Goal: Task Accomplishment & Management: Manage account settings

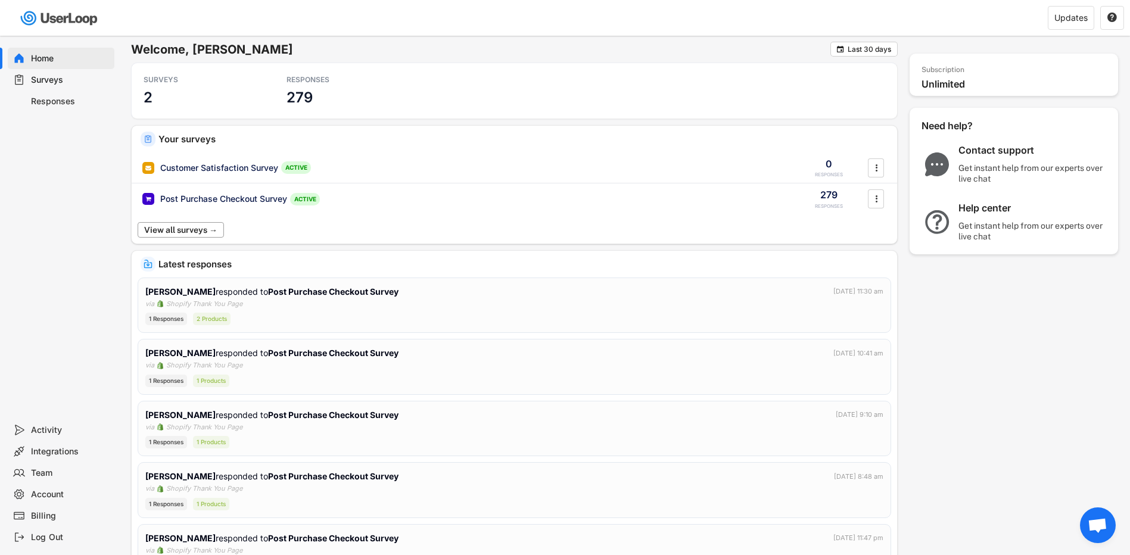
click at [189, 231] on button "View all surveys →" at bounding box center [181, 229] width 86 height 15
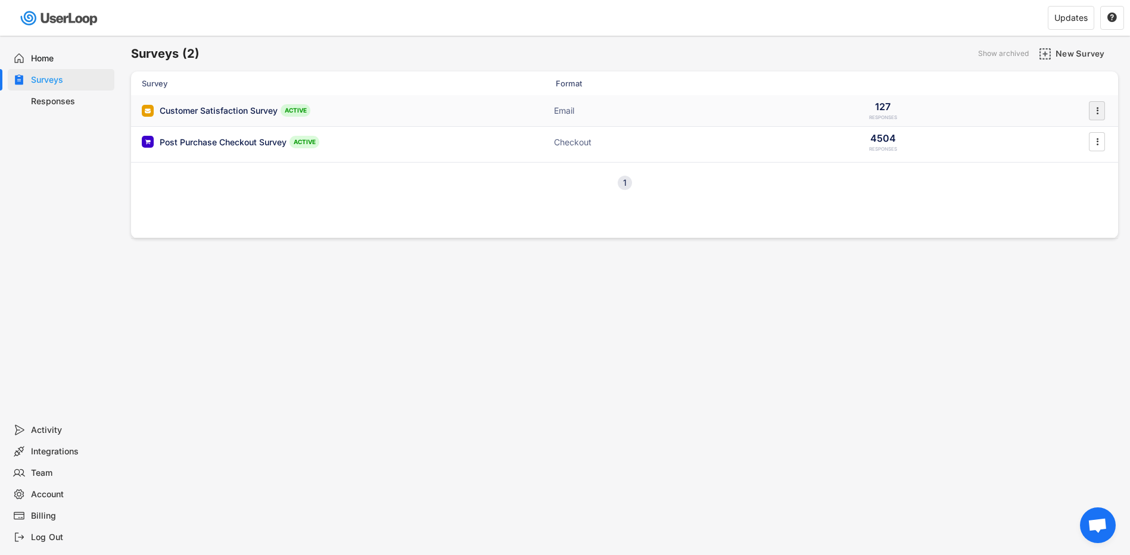
click at [1099, 110] on icon "" at bounding box center [1097, 111] width 12 height 18
click at [228, 107] on div "Customer Satisfaction Survey" at bounding box center [219, 111] width 118 height 12
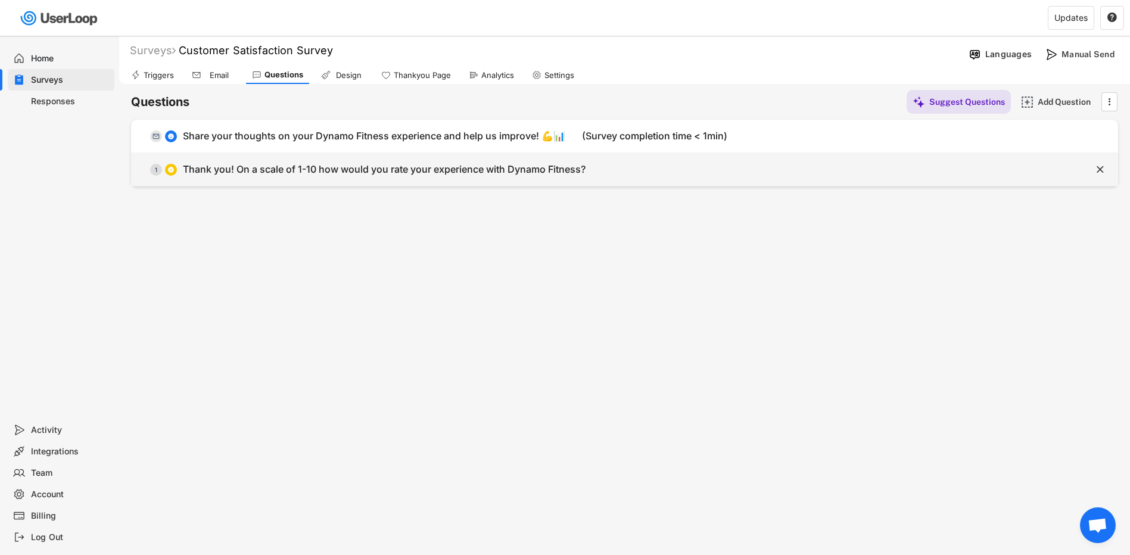
click at [284, 172] on div "Thank you! On a scale of 1-10 how would you rate your experience with Dynamo Fi…" at bounding box center [384, 169] width 403 height 13
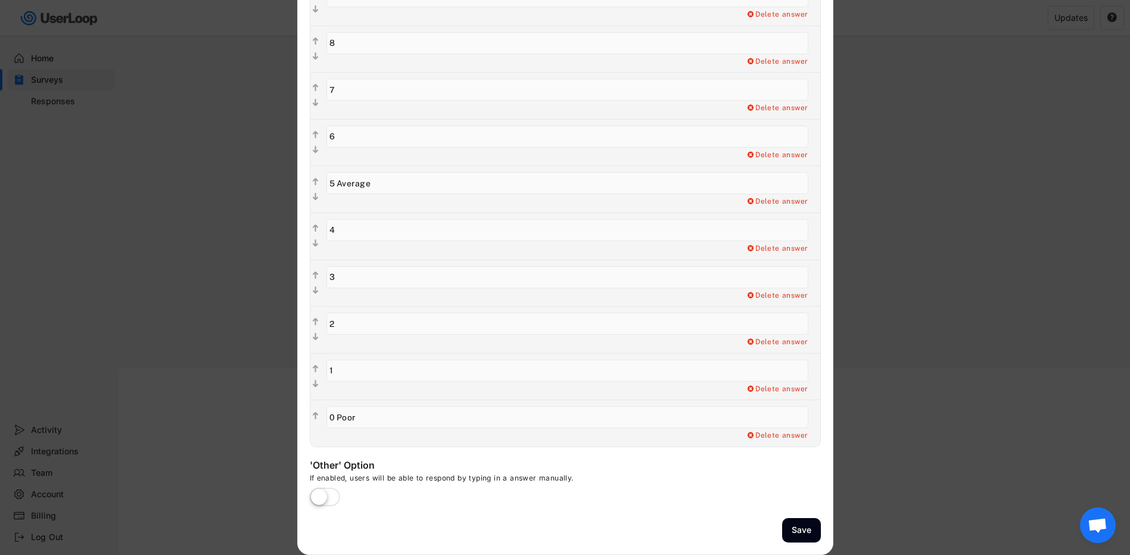
scroll to position [3, 0]
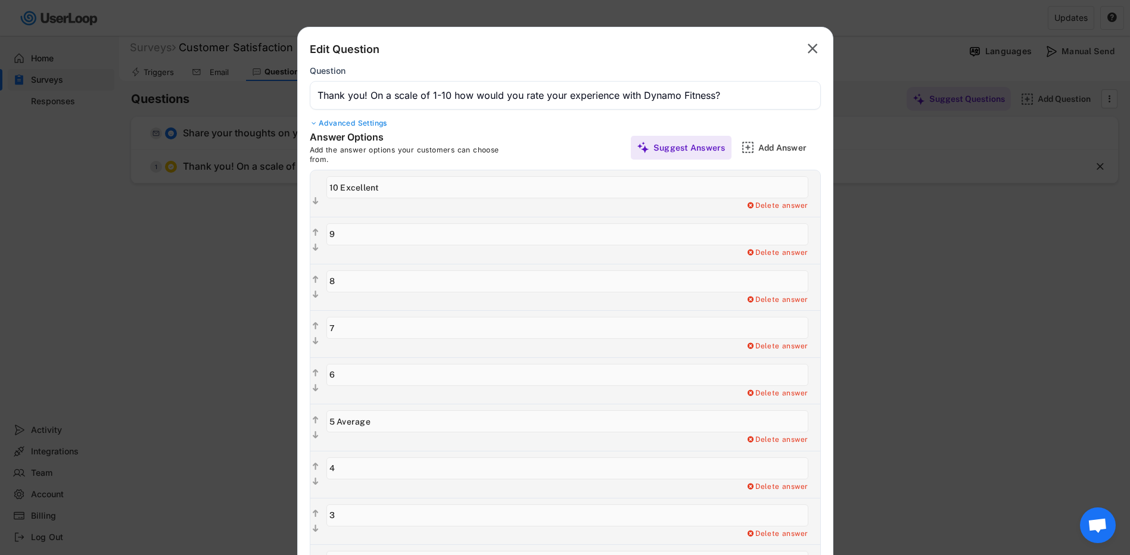
click at [809, 53] on text "" at bounding box center [813, 48] width 10 height 17
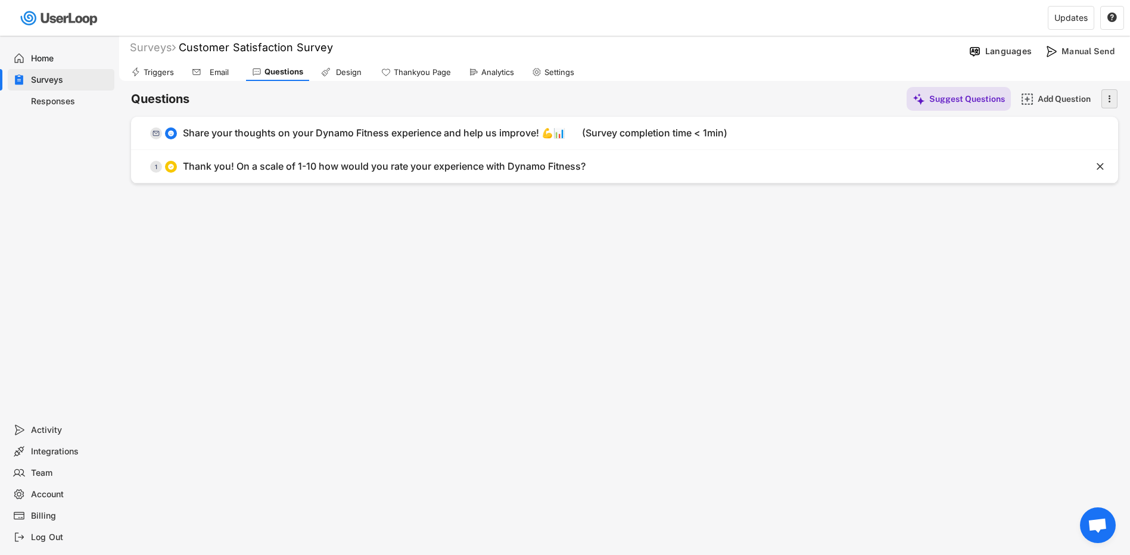
click at [1106, 99] on icon "" at bounding box center [1109, 99] width 12 height 18
click at [203, 72] on div "Email" at bounding box center [213, 72] width 54 height 18
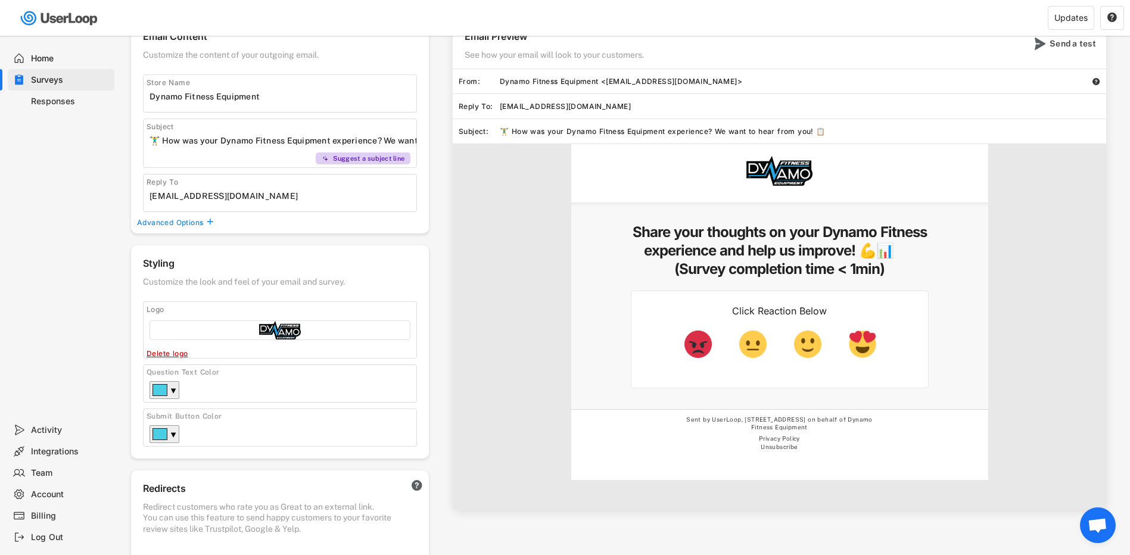
scroll to position [182, 0]
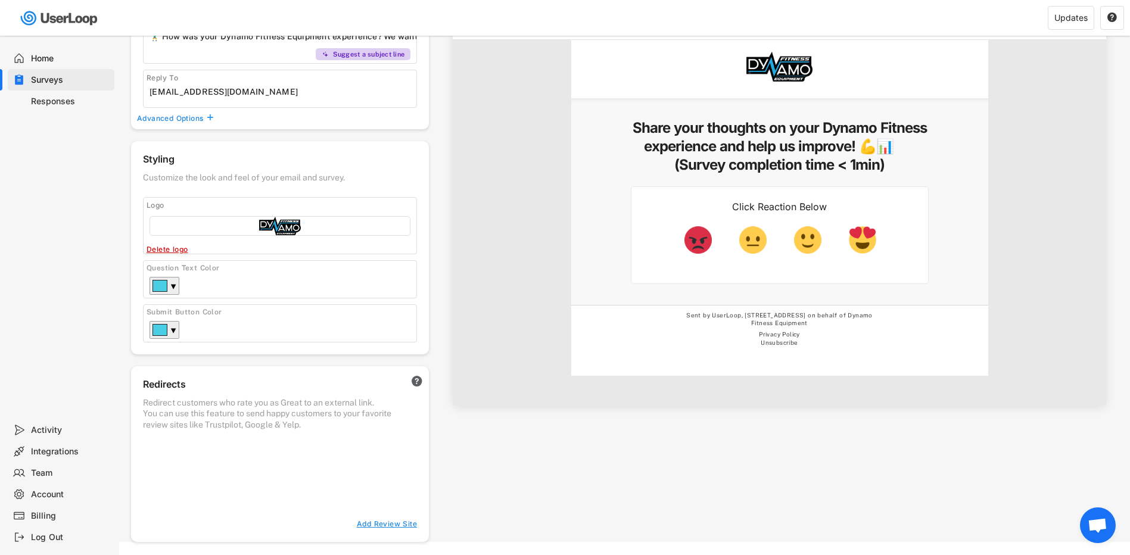
click at [818, 243] on img at bounding box center [807, 239] width 27 height 27
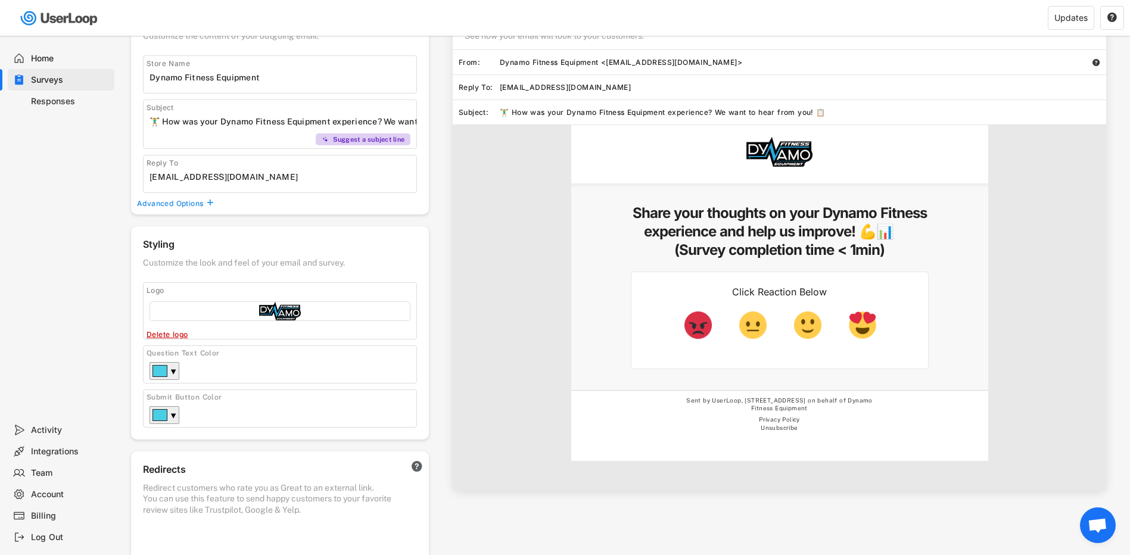
scroll to position [0, 0]
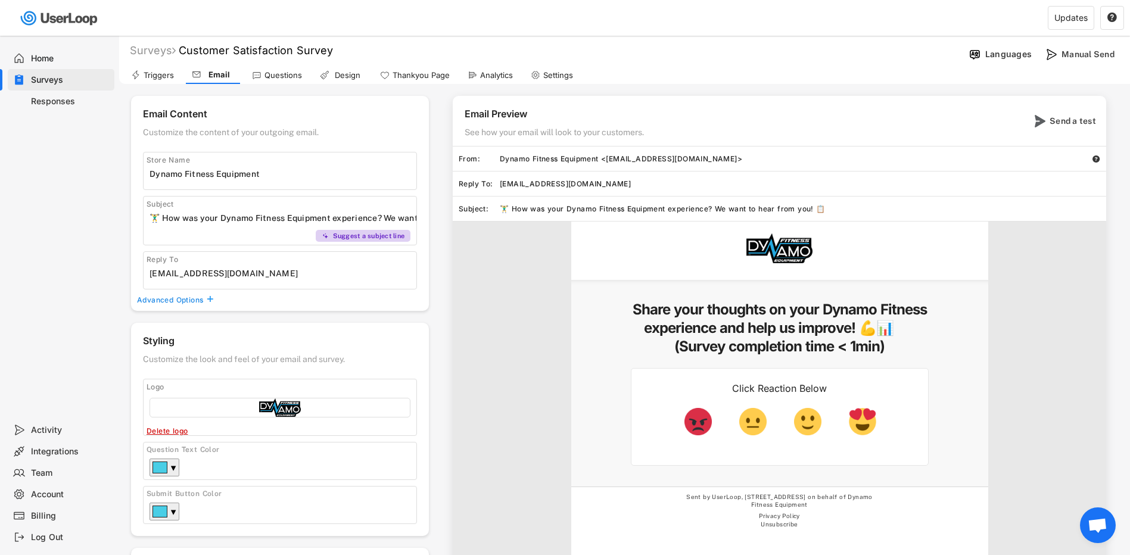
click at [170, 72] on div "Triggers" at bounding box center [159, 75] width 30 height 10
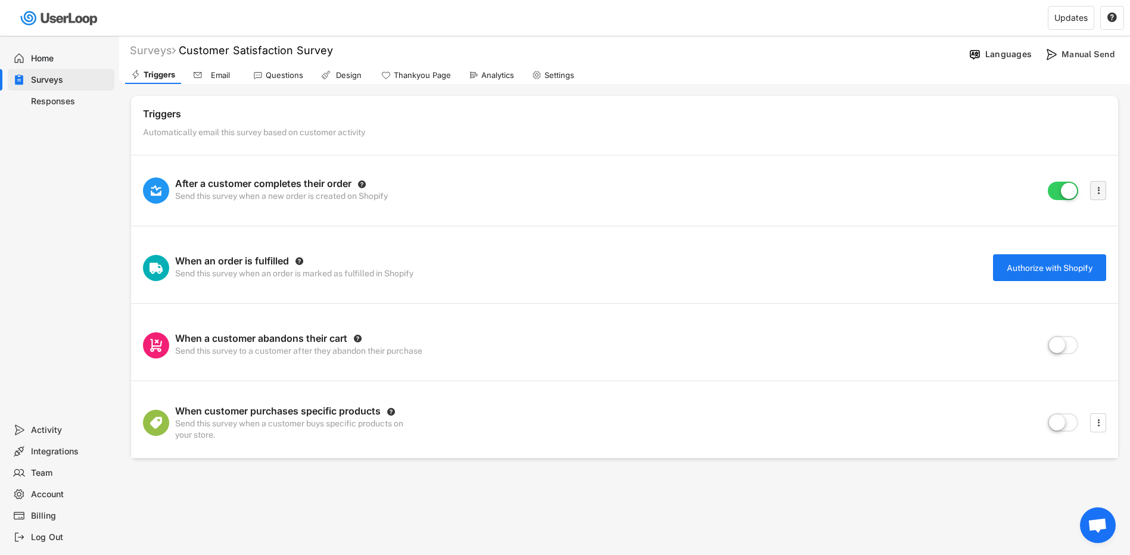
click at [1098, 194] on text "" at bounding box center [1098, 190] width 2 height 13
select select ""in_30_days""
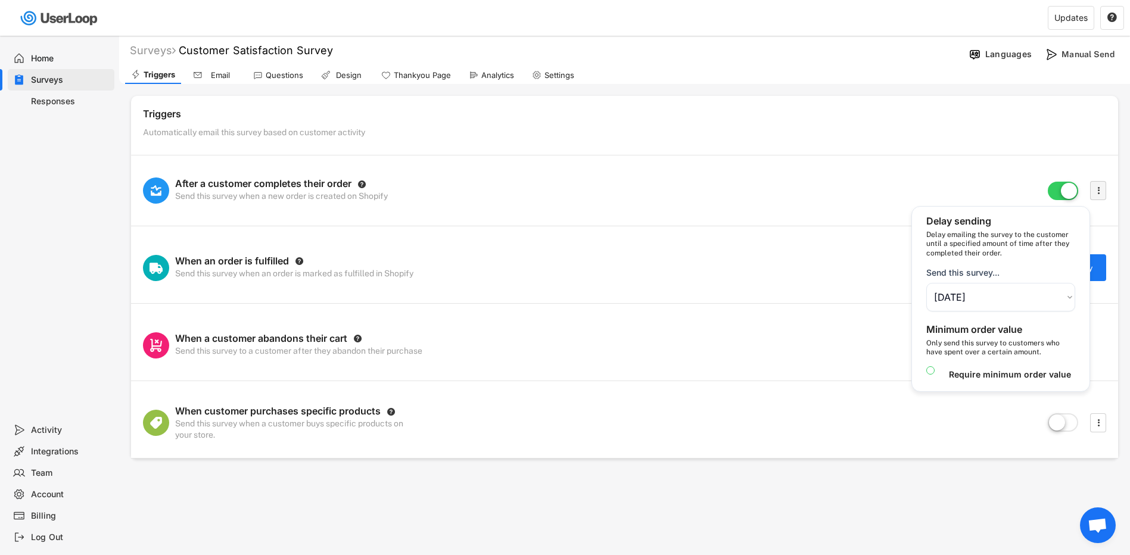
click at [1098, 194] on text "" at bounding box center [1098, 190] width 2 height 13
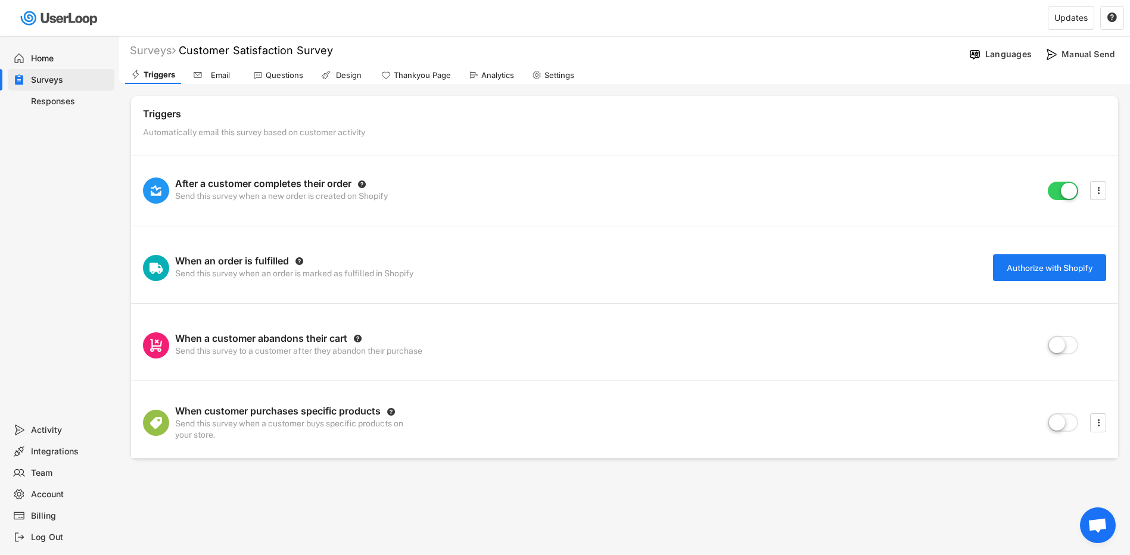
click at [543, 77] on div "Settings" at bounding box center [553, 75] width 54 height 18
select select ""weekly""
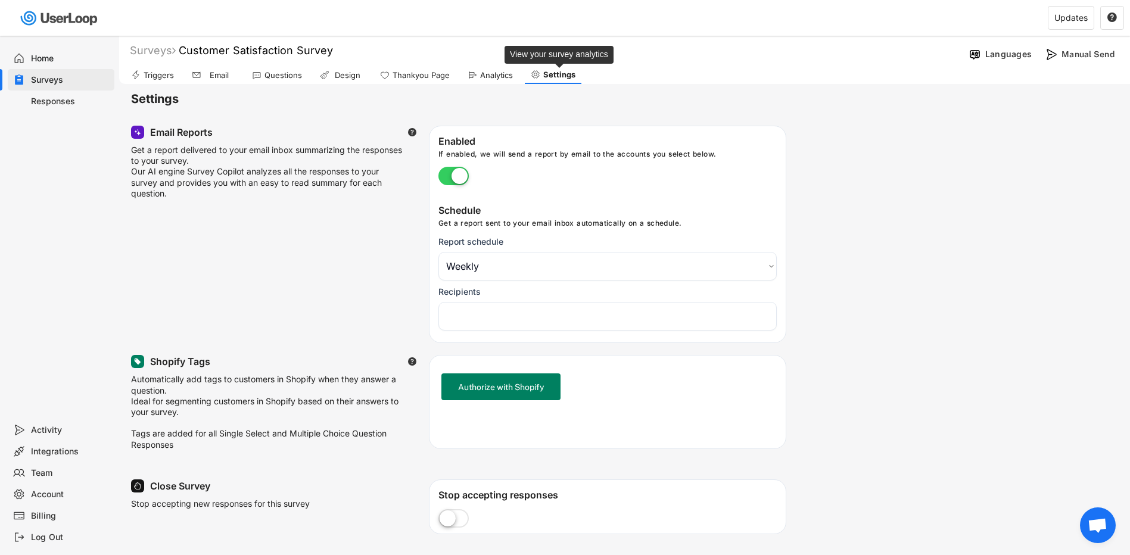
select select "1348695171700984260__LOOKUP__1689818143695x251607654196761560"
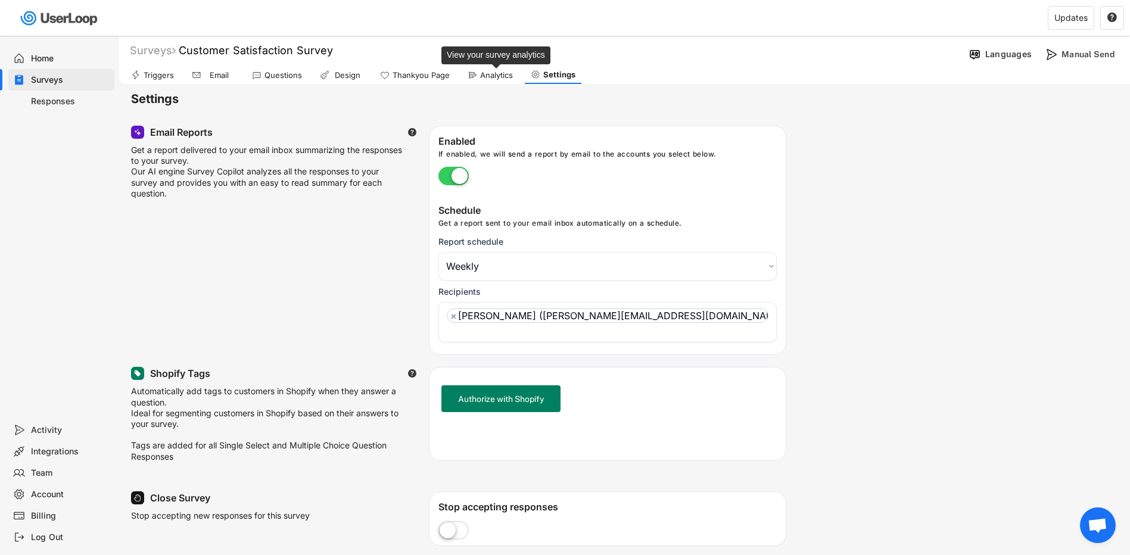
click at [506, 71] on div "Analytics" at bounding box center [496, 75] width 33 height 10
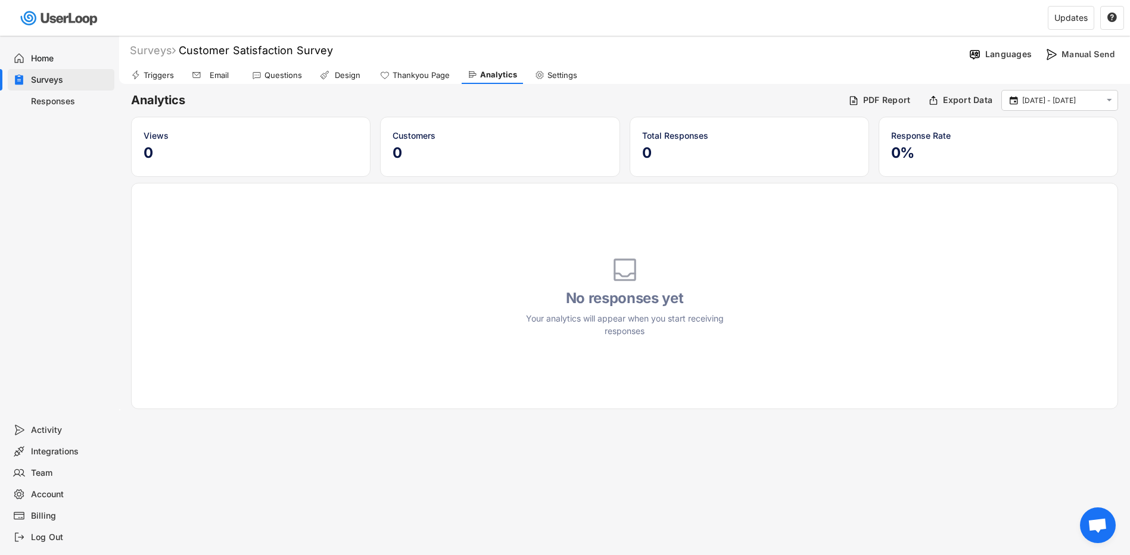
click at [428, 71] on div "Thankyou Page" at bounding box center [421, 75] width 57 height 10
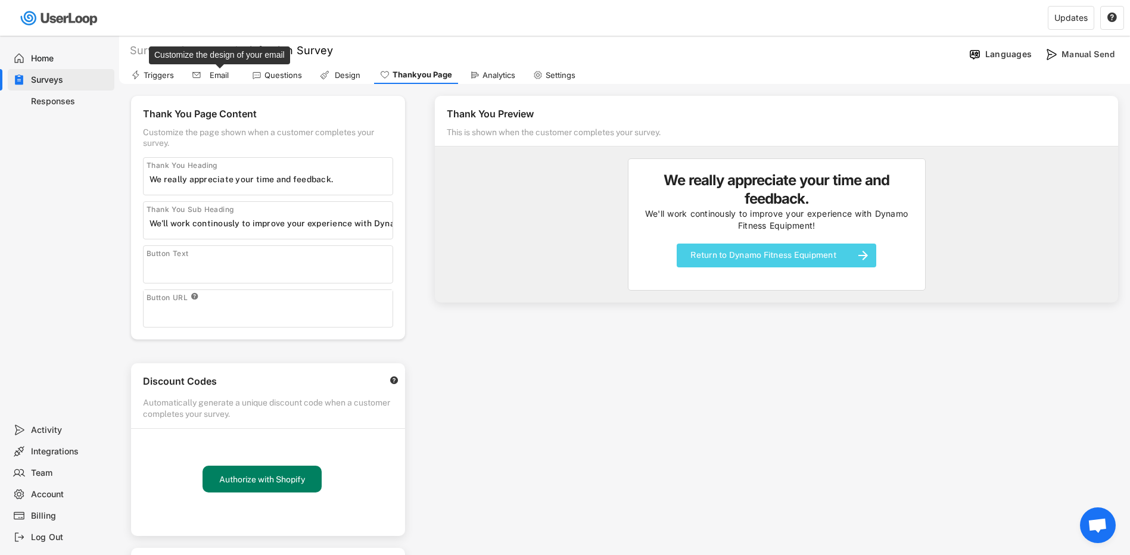
click at [220, 74] on div "Email" at bounding box center [219, 75] width 30 height 10
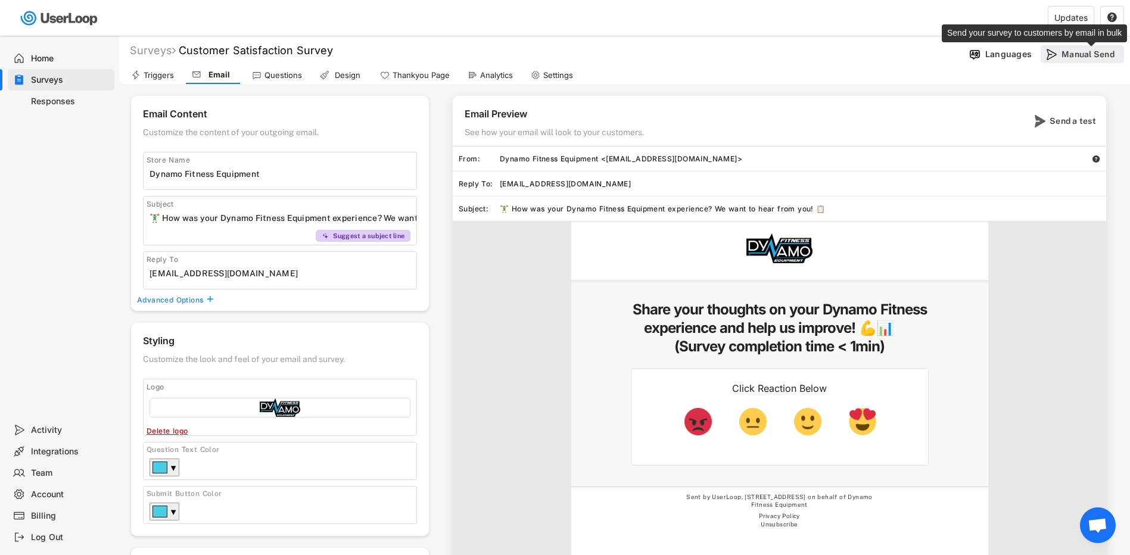
click at [1075, 57] on div "Manual Send" at bounding box center [1091, 54] width 60 height 11
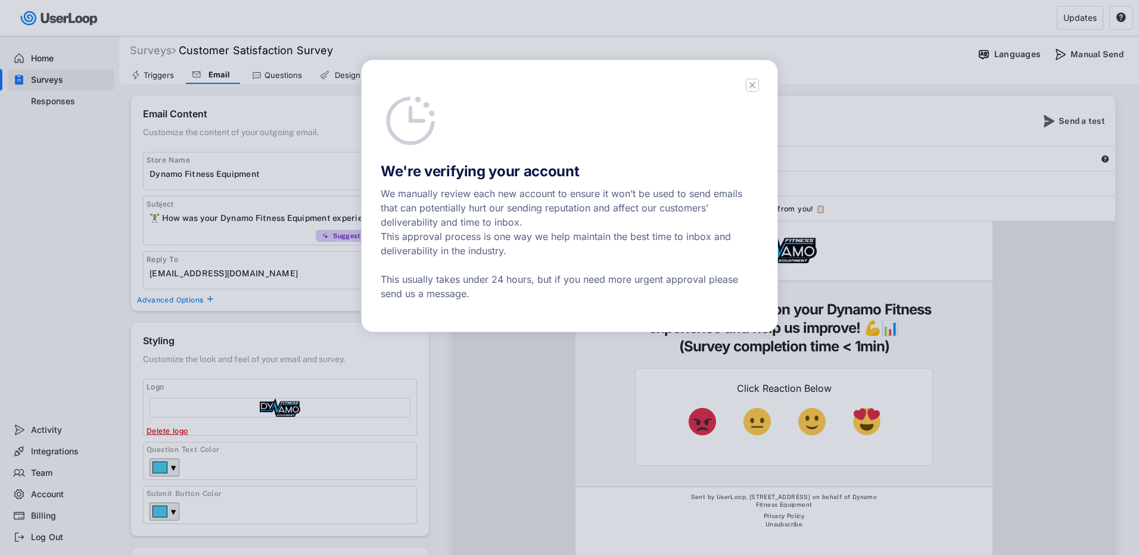
click at [755, 85] on icon at bounding box center [752, 85] width 12 height 12
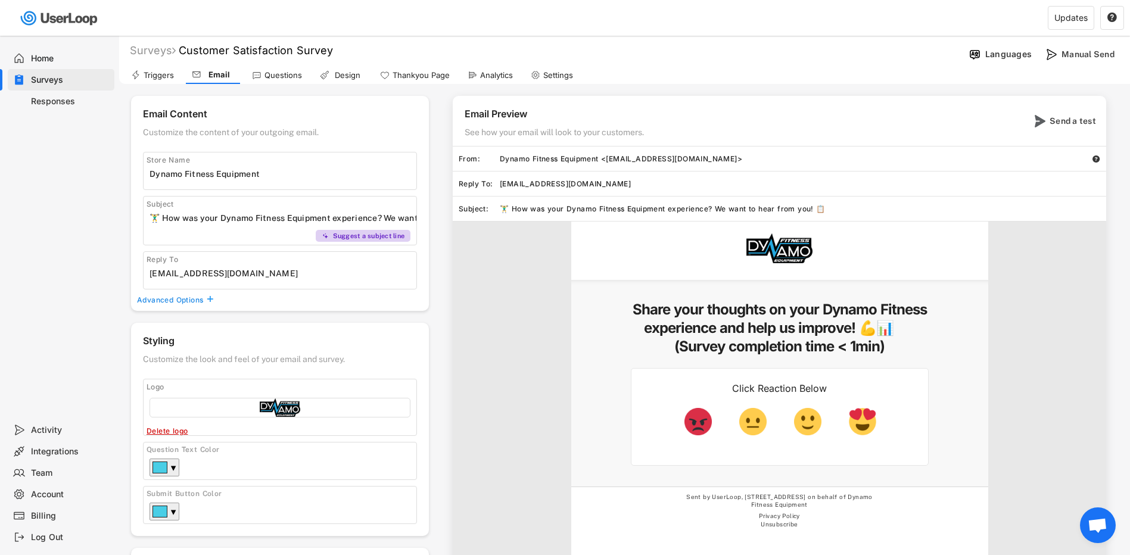
click at [284, 74] on div "Questions" at bounding box center [283, 75] width 38 height 10
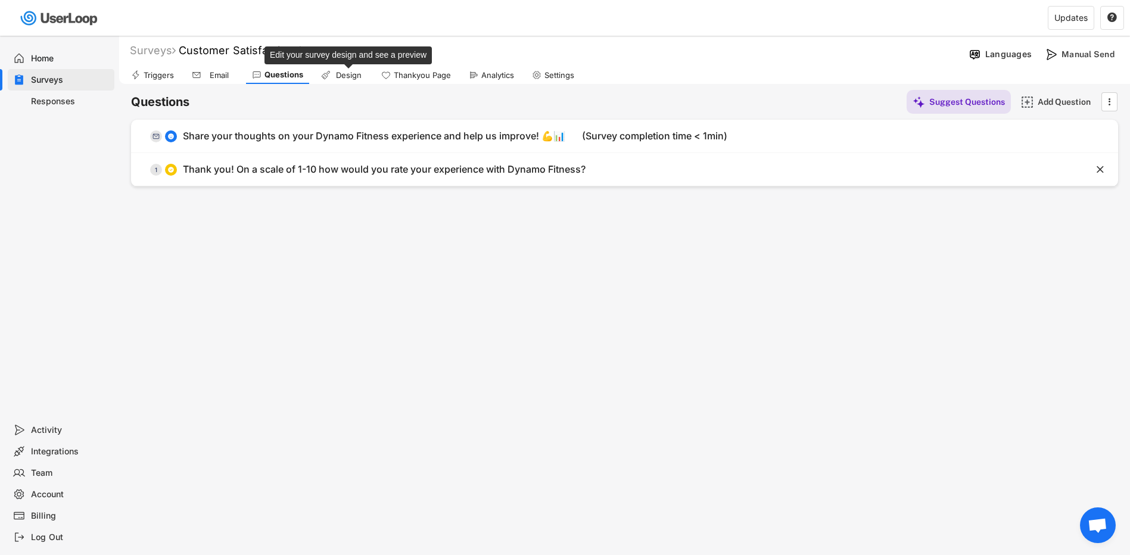
click at [346, 76] on div "Design" at bounding box center [349, 75] width 30 height 10
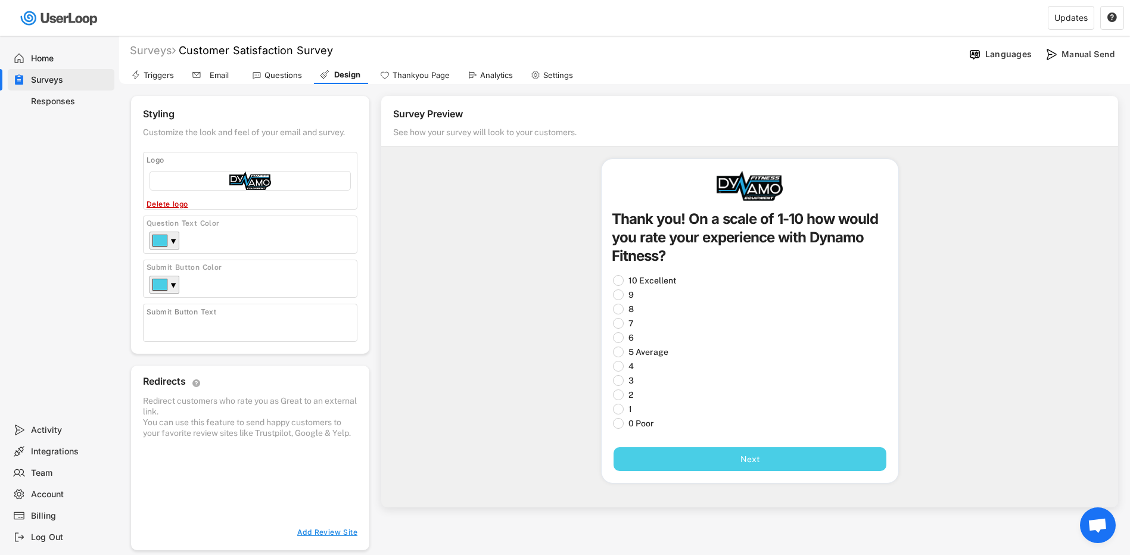
click at [421, 73] on div "Thankyou Page" at bounding box center [421, 75] width 57 height 10
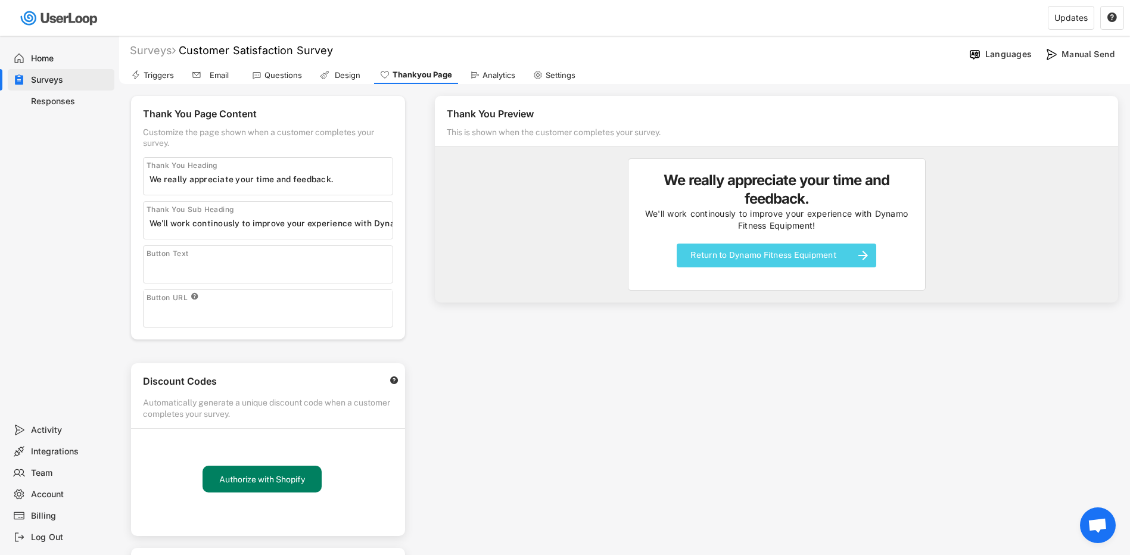
click at [503, 71] on div "Analytics" at bounding box center [498, 75] width 33 height 10
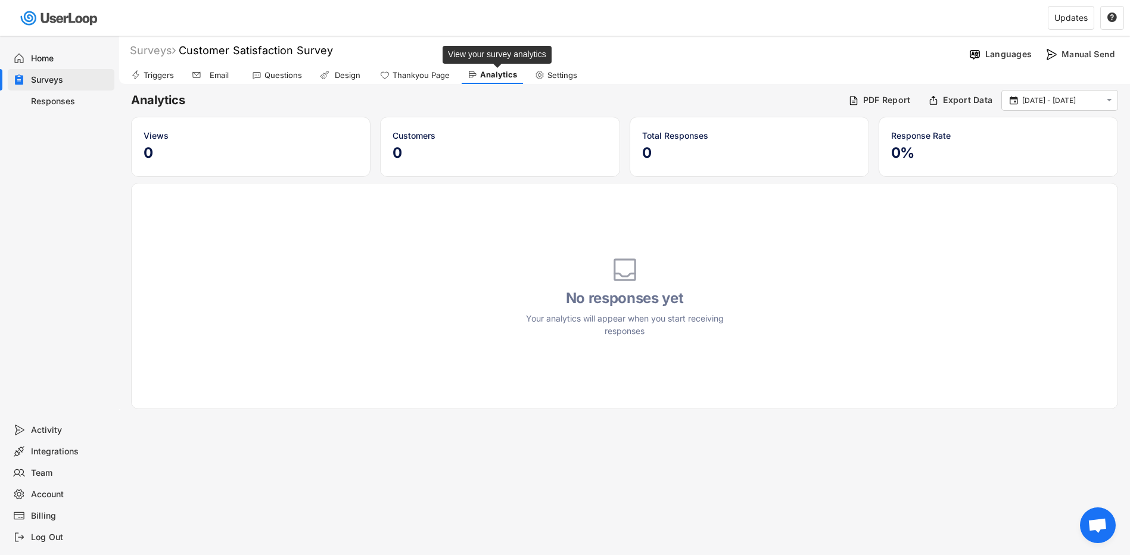
click at [503, 71] on div "Analytics" at bounding box center [498, 75] width 37 height 10
click at [559, 71] on div "Settings" at bounding box center [562, 75] width 30 height 10
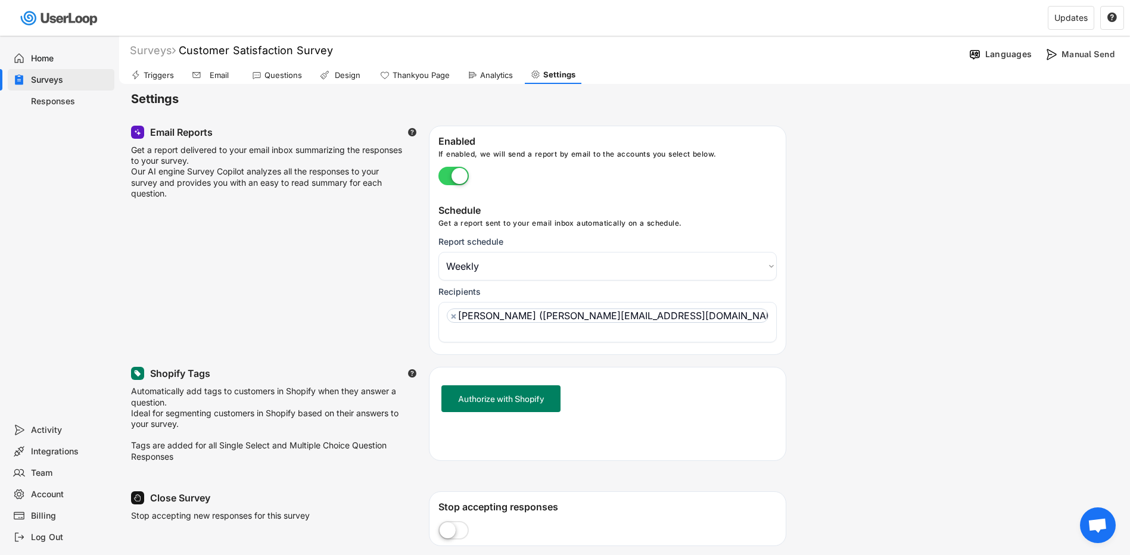
scroll to position [119, 0]
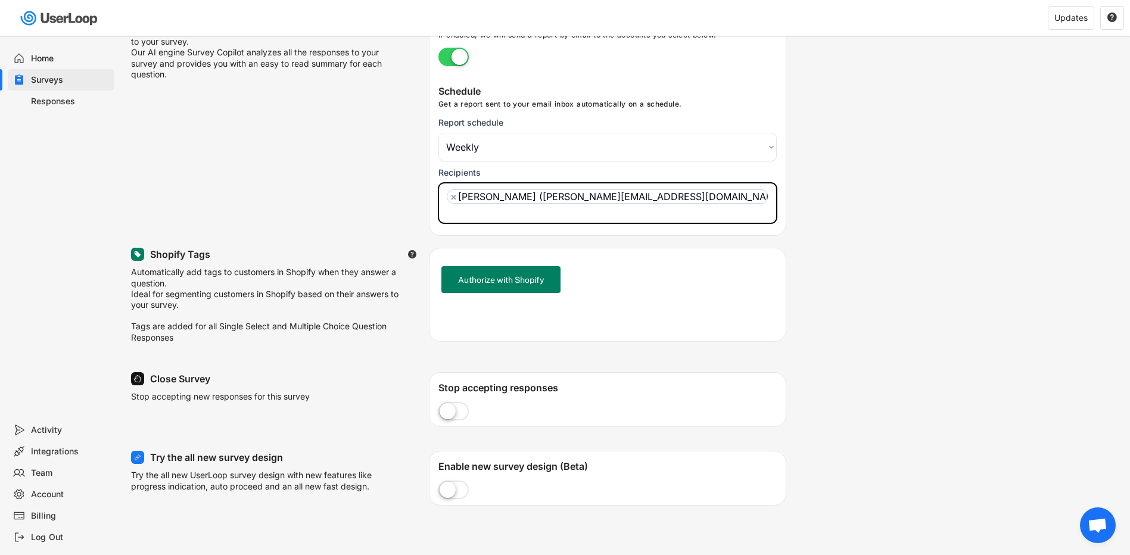
click at [716, 198] on ul "× [PERSON_NAME] ([PERSON_NAME][EMAIL_ADDRESS][DOMAIN_NAME]" at bounding box center [608, 202] width 328 height 32
type input "p"
click at [851, 181] on div "Email Reports  Get a report delivered to your email inbox summarizing the resp…" at bounding box center [624, 121] width 987 height 229
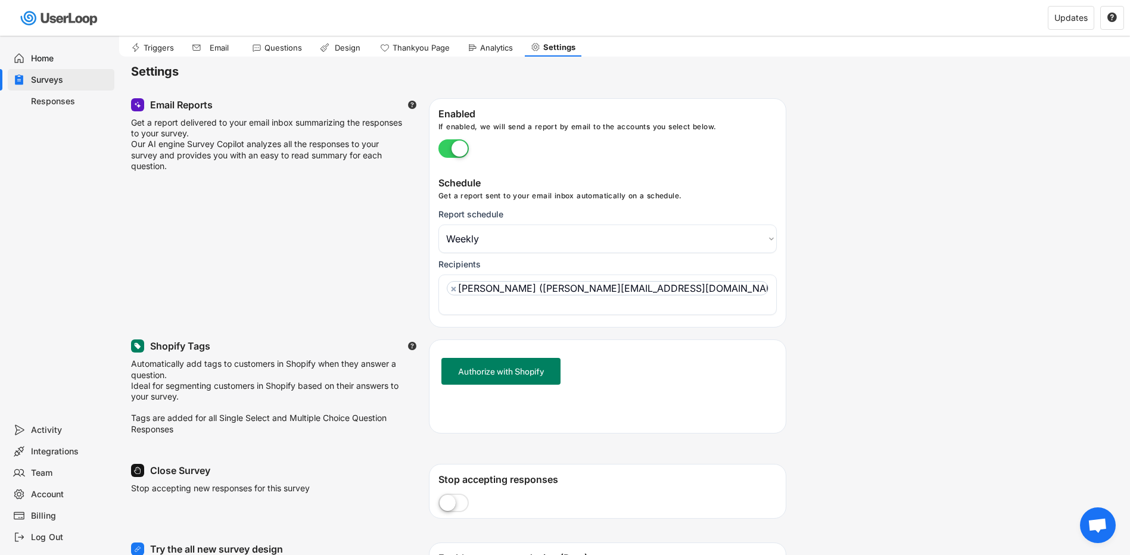
scroll to position [0, 0]
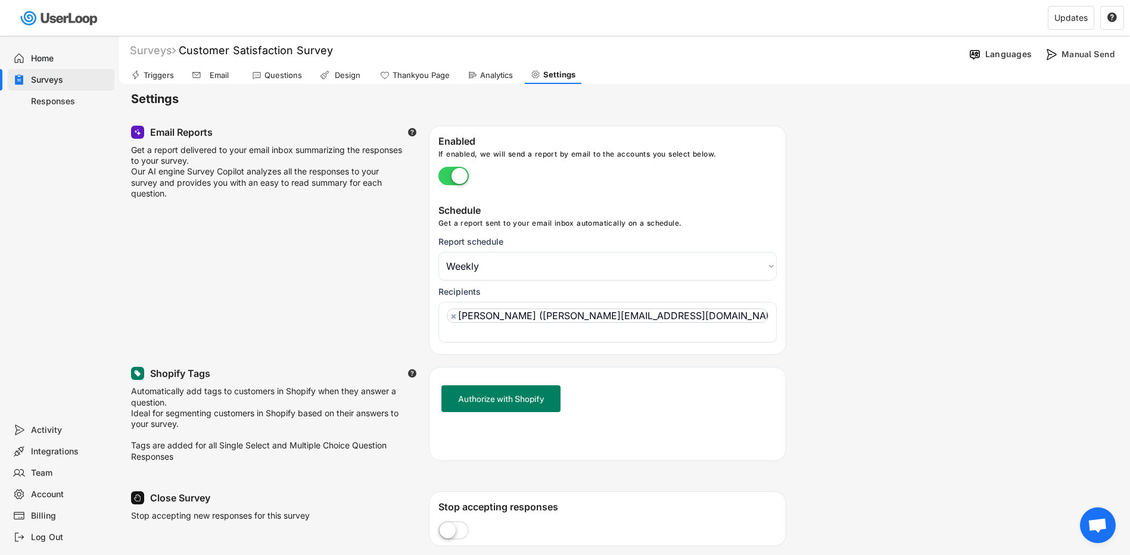
click at [54, 98] on div "Responses" at bounding box center [70, 101] width 79 height 11
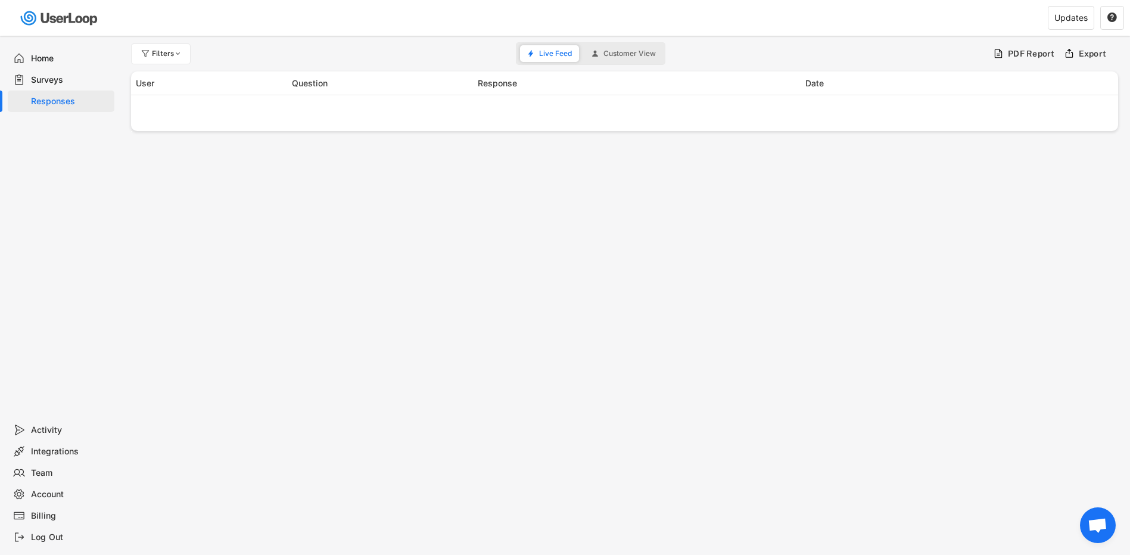
click at [54, 83] on div "Surveys" at bounding box center [70, 79] width 79 height 11
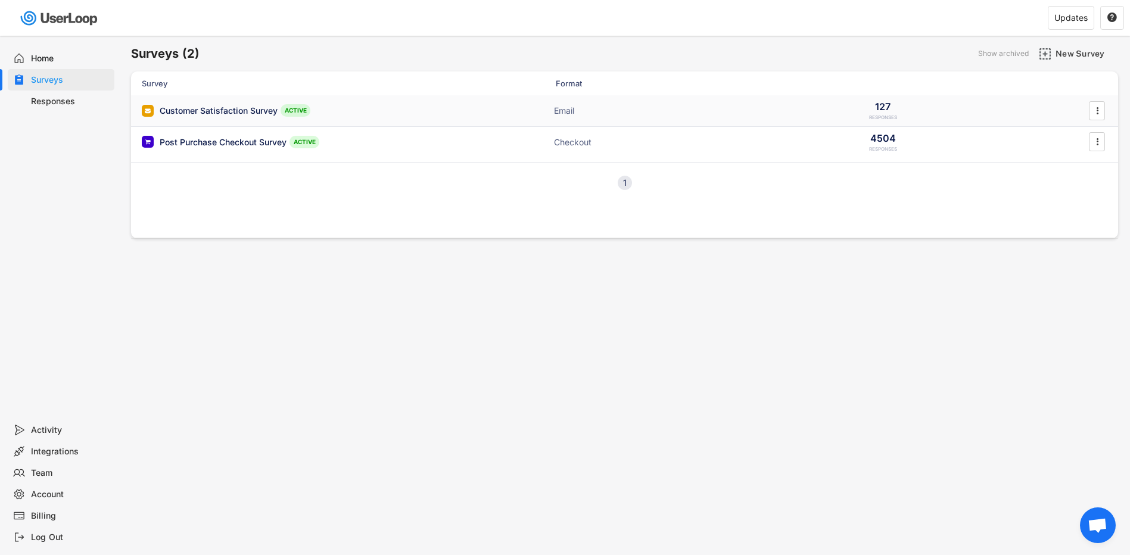
click at [252, 114] on div "Customer Satisfaction Survey" at bounding box center [219, 111] width 118 height 12
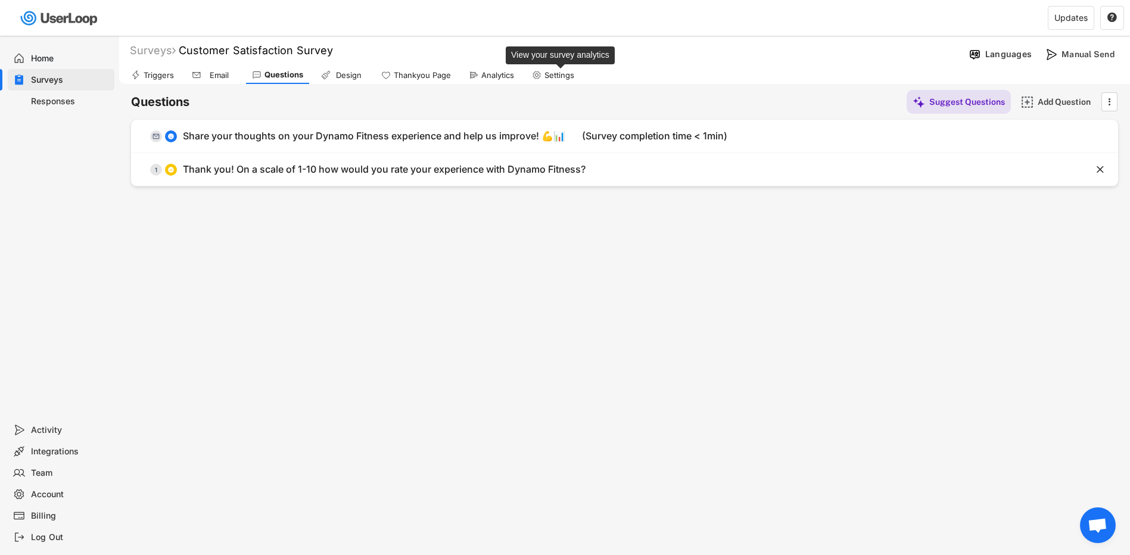
click at [554, 74] on div "Settings" at bounding box center [559, 75] width 30 height 10
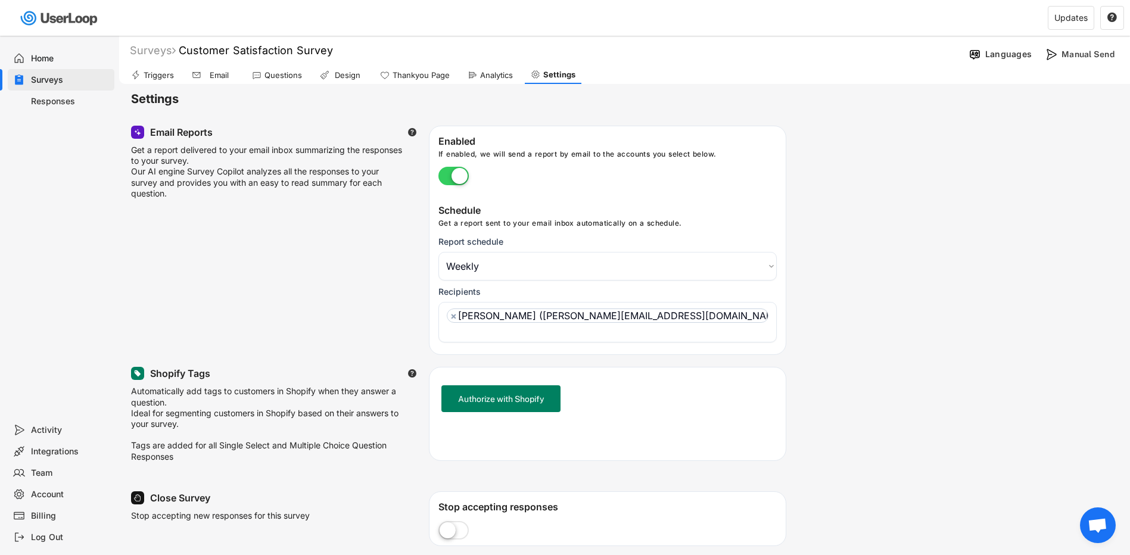
click at [298, 272] on div "Email Reports  Get a report delivered to your email inbox summarizing the resp…" at bounding box center [624, 240] width 987 height 229
click at [216, 78] on div "Email" at bounding box center [219, 75] width 30 height 10
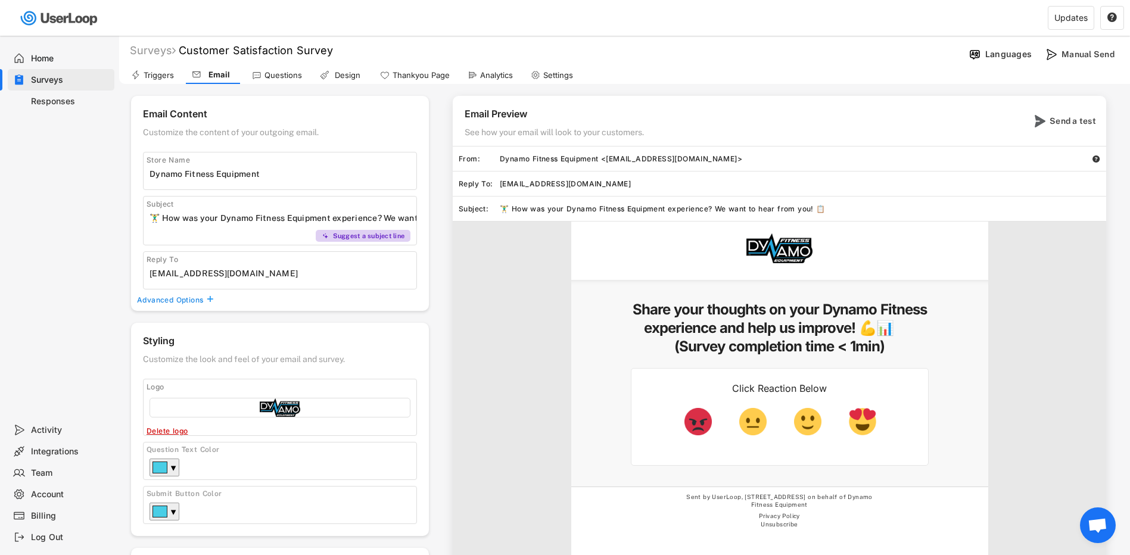
click at [139, 74] on icon at bounding box center [136, 75] width 10 height 10
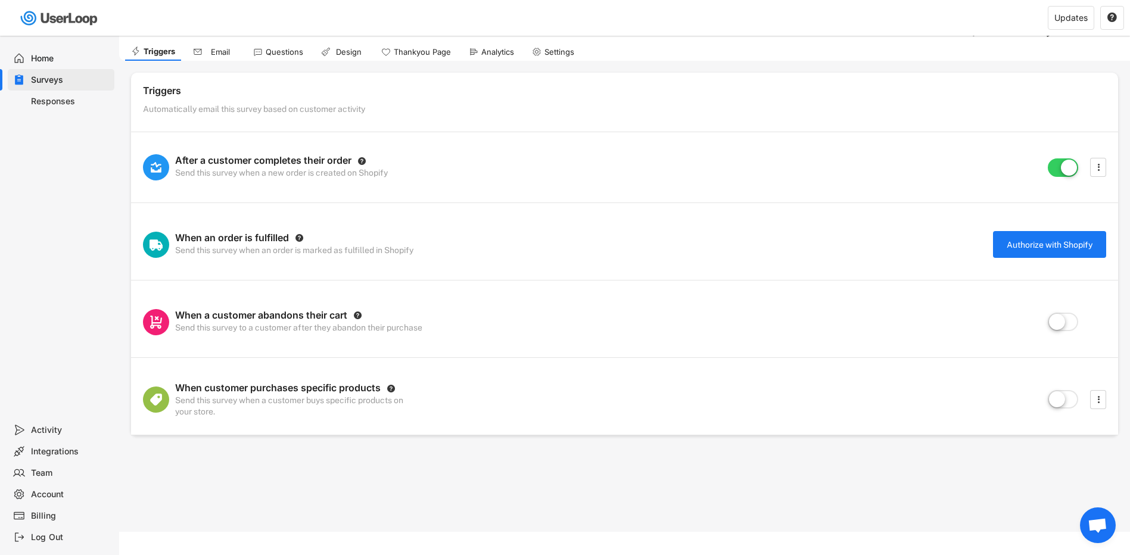
scroll to position [36, 0]
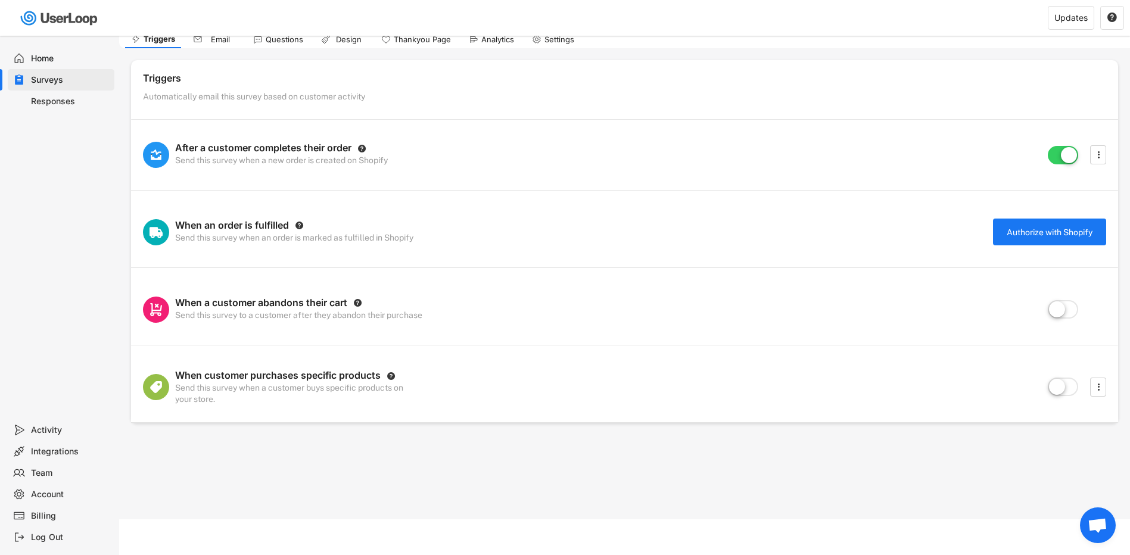
click at [55, 491] on div "Account" at bounding box center [70, 494] width 79 height 11
select select ""en""
select select ""2_weeks""
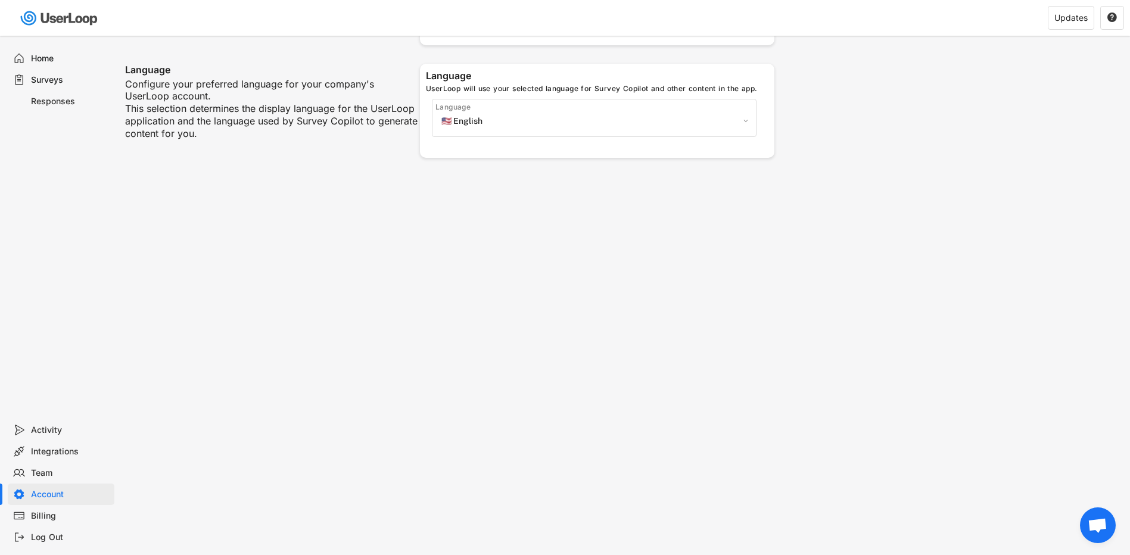
scroll to position [596, 0]
click at [52, 468] on div "Team" at bounding box center [70, 473] width 79 height 11
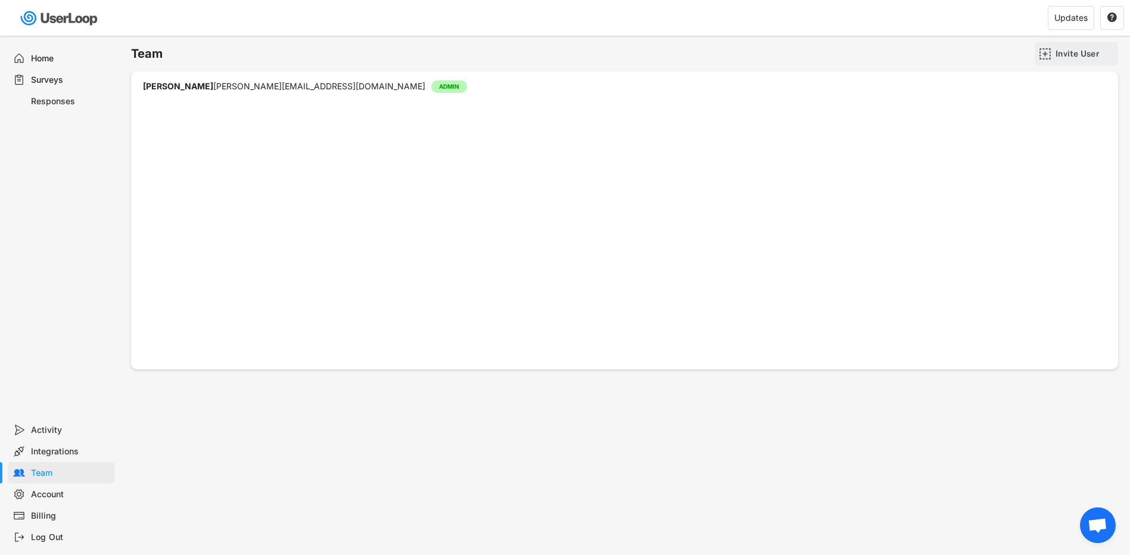
click at [1072, 54] on div "Invite User" at bounding box center [1085, 53] width 60 height 11
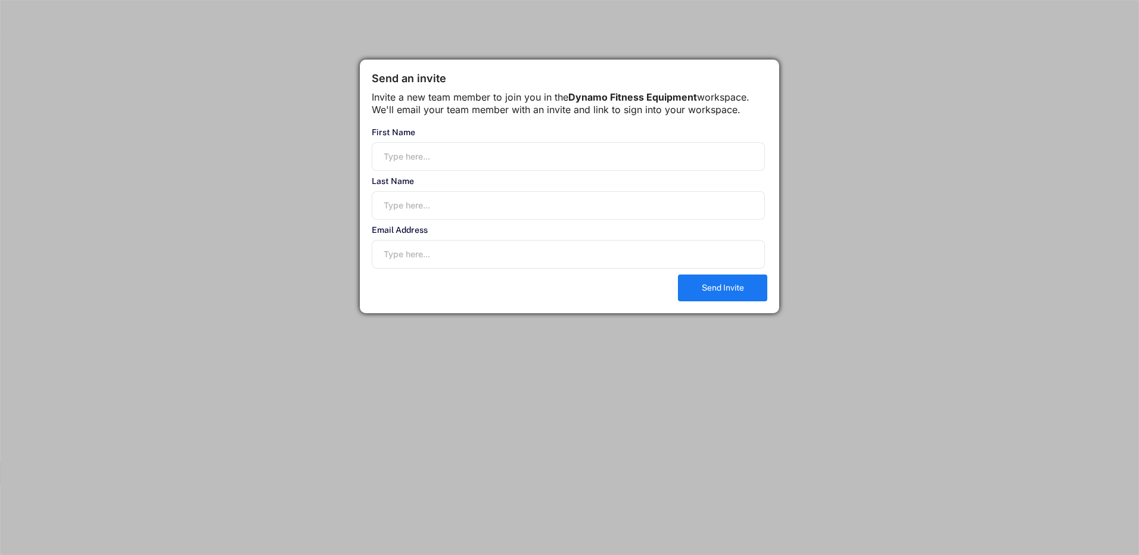
click at [487, 171] on input "input" at bounding box center [568, 156] width 393 height 29
type input "[PERSON_NAME]"
type input "White"
click at [482, 269] on input "email" at bounding box center [568, 254] width 393 height 29
type input "[PERSON_NAME][EMAIL_ADDRESS][DOMAIN_NAME]"
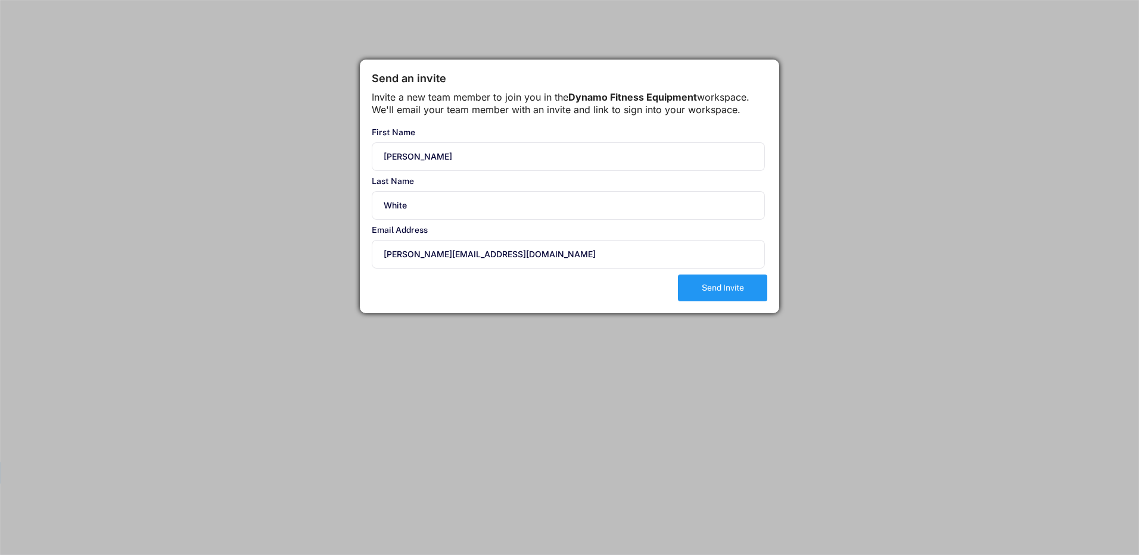
click at [754, 301] on button "Send Invite" at bounding box center [722, 288] width 89 height 27
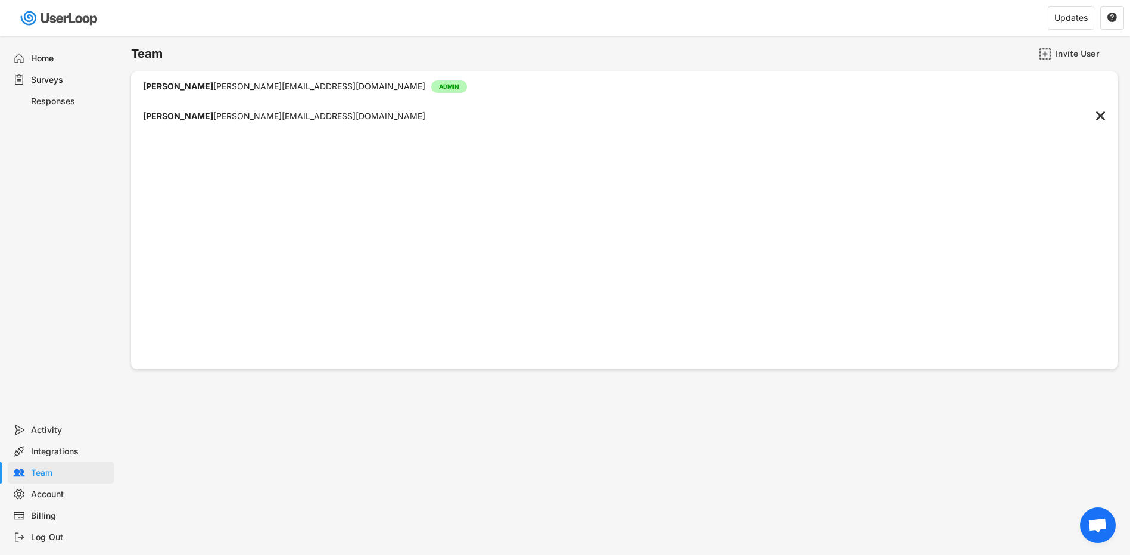
click at [325, 118] on div "[PERSON_NAME] [PERSON_NAME][EMAIL_ADDRESS][DOMAIN_NAME]" at bounding box center [612, 116] width 963 height 10
click at [303, 117] on div "[PERSON_NAME] [PERSON_NAME][EMAIL_ADDRESS][DOMAIN_NAME]" at bounding box center [284, 116] width 282 height 8
click at [332, 114] on div "[PERSON_NAME] [PERSON_NAME][EMAIL_ADDRESS][DOMAIN_NAME]" at bounding box center [612, 116] width 963 height 10
click at [61, 450] on div "Integrations" at bounding box center [70, 451] width 79 height 11
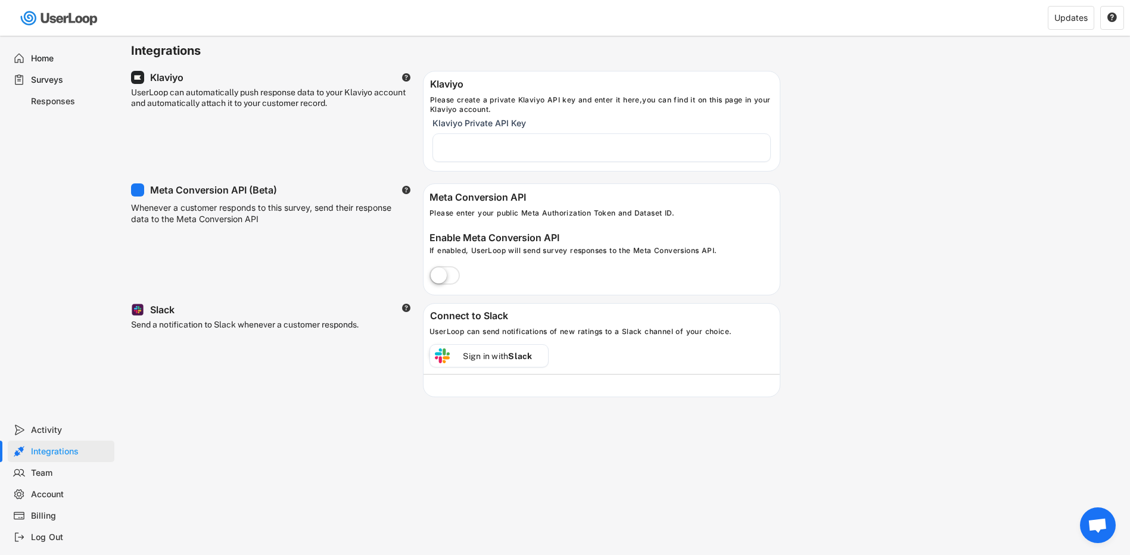
click at [51, 428] on div "Activity" at bounding box center [70, 430] width 79 height 11
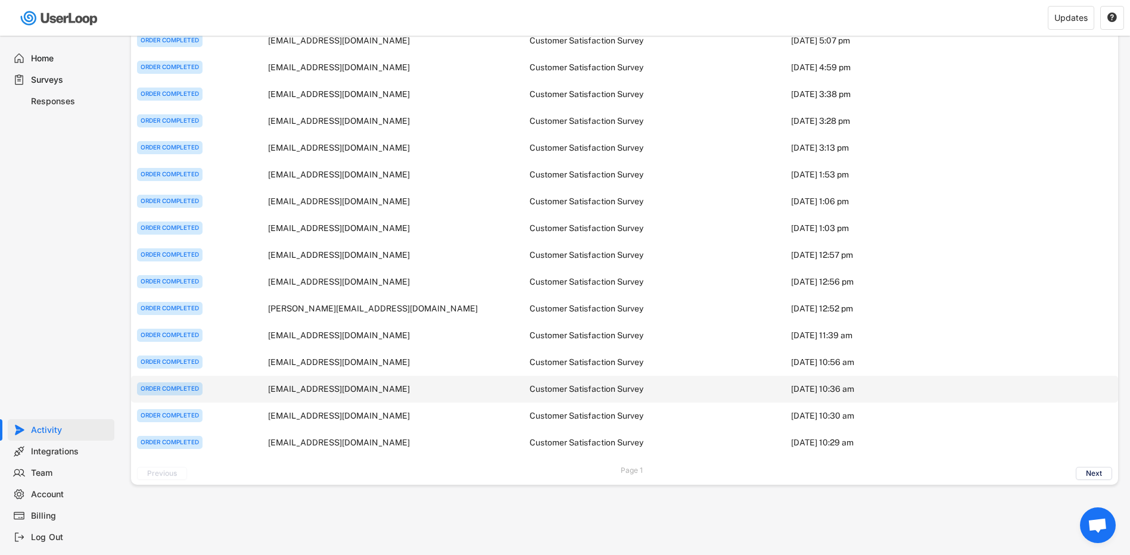
scroll to position [298, 0]
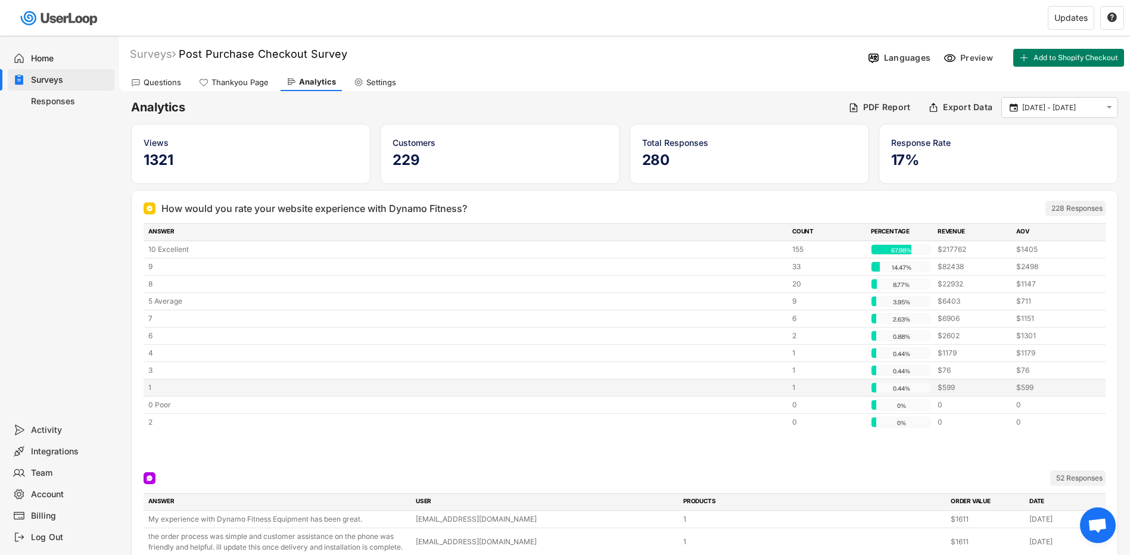
click at [159, 388] on div "1" at bounding box center [466, 387] width 637 height 11
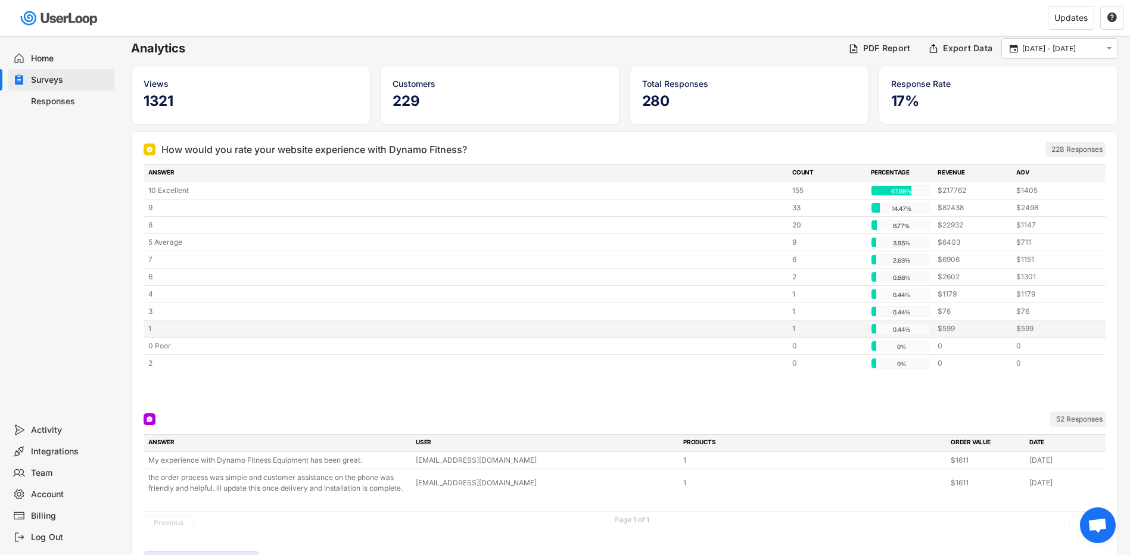
scroll to position [142, 0]
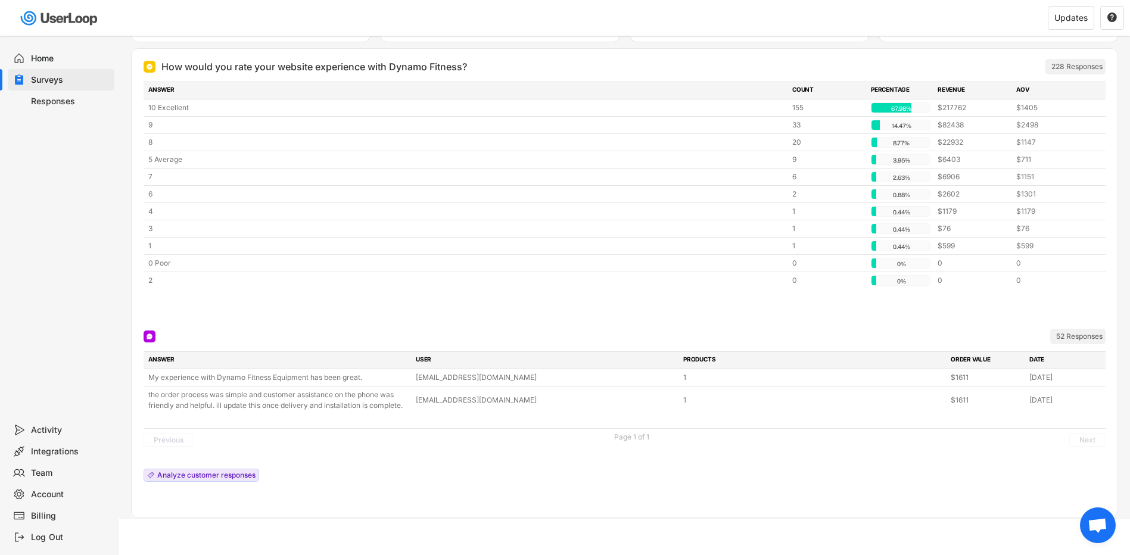
click at [1075, 66] on div "228 Responses" at bounding box center [1076, 67] width 51 height 10
click at [36, 96] on div "Responses" at bounding box center [70, 101] width 79 height 11
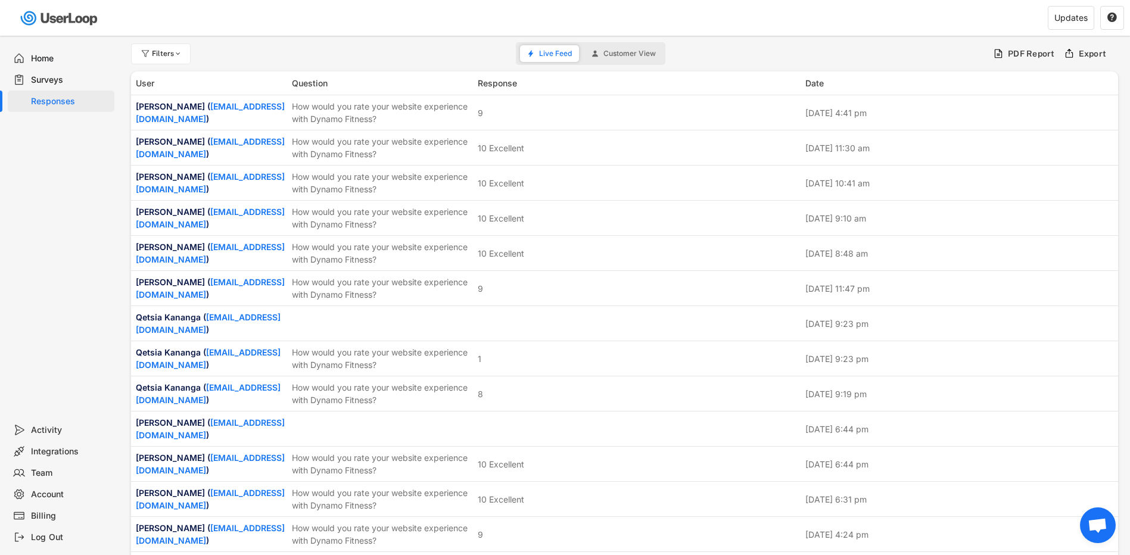
click at [44, 15] on img at bounding box center [60, 18] width 84 height 24
